Goal: Navigation & Orientation: Find specific page/section

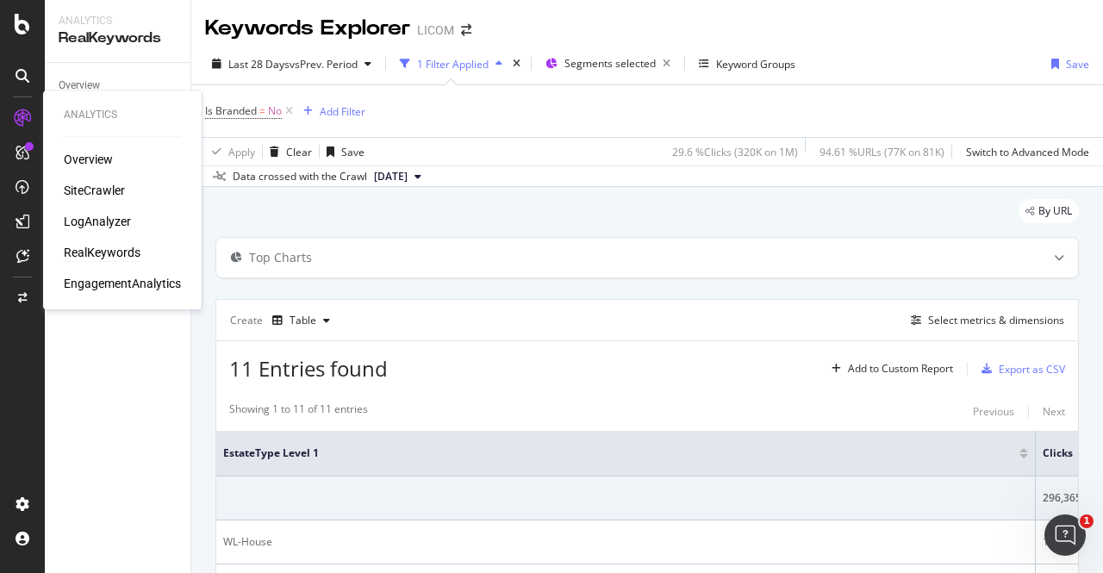
click at [104, 192] on div "SiteCrawler" at bounding box center [94, 190] width 61 height 17
